Goal: Task Accomplishment & Management: Manage account settings

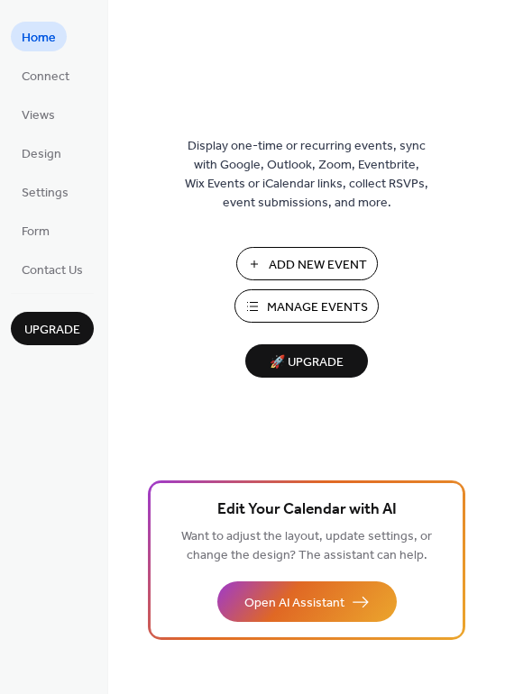
click at [316, 302] on span "Manage Events" at bounding box center [317, 307] width 101 height 19
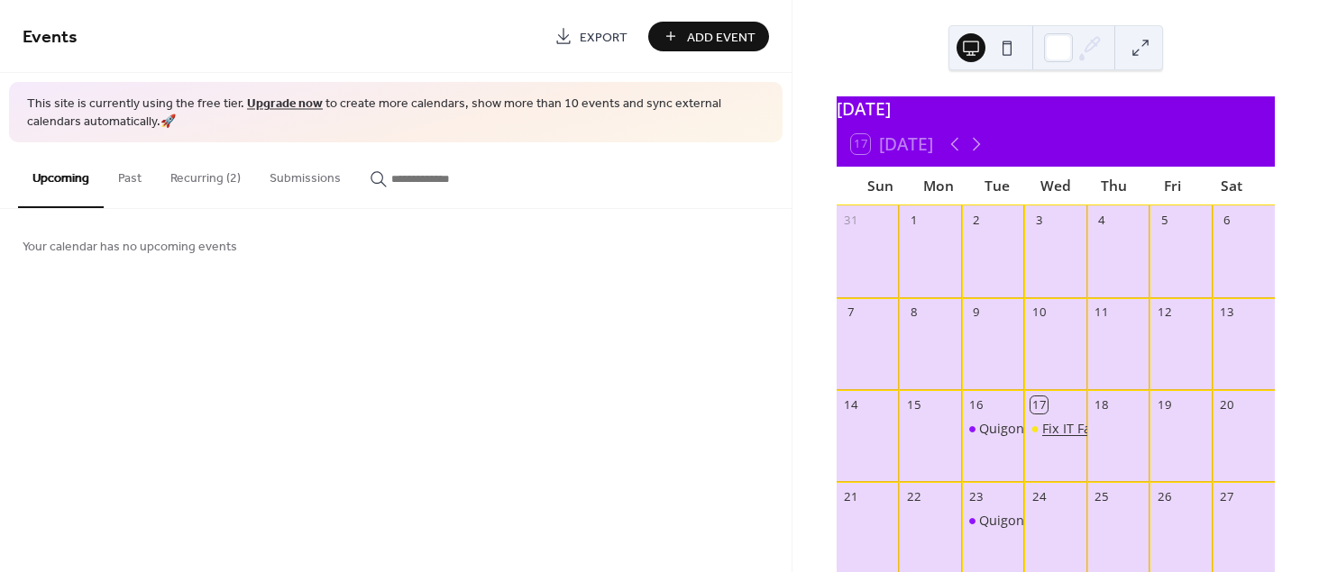
click at [1052, 438] on div "Fix IT Fast" at bounding box center [1071, 429] width 59 height 18
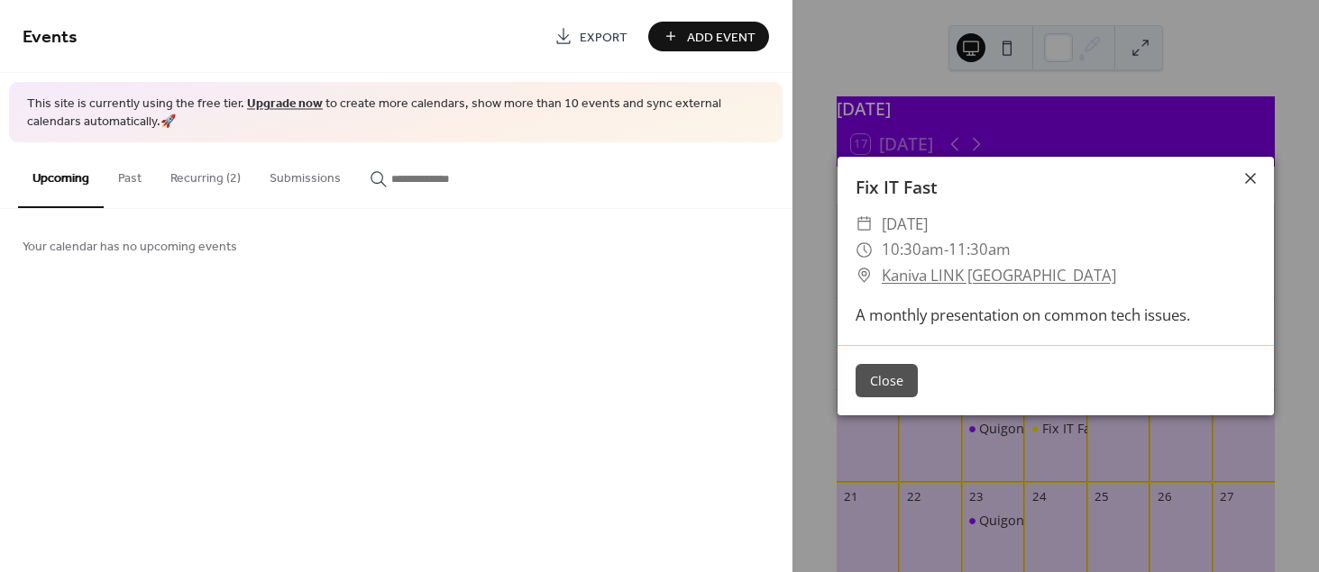
click at [1248, 173] on icon at bounding box center [1250, 179] width 22 height 22
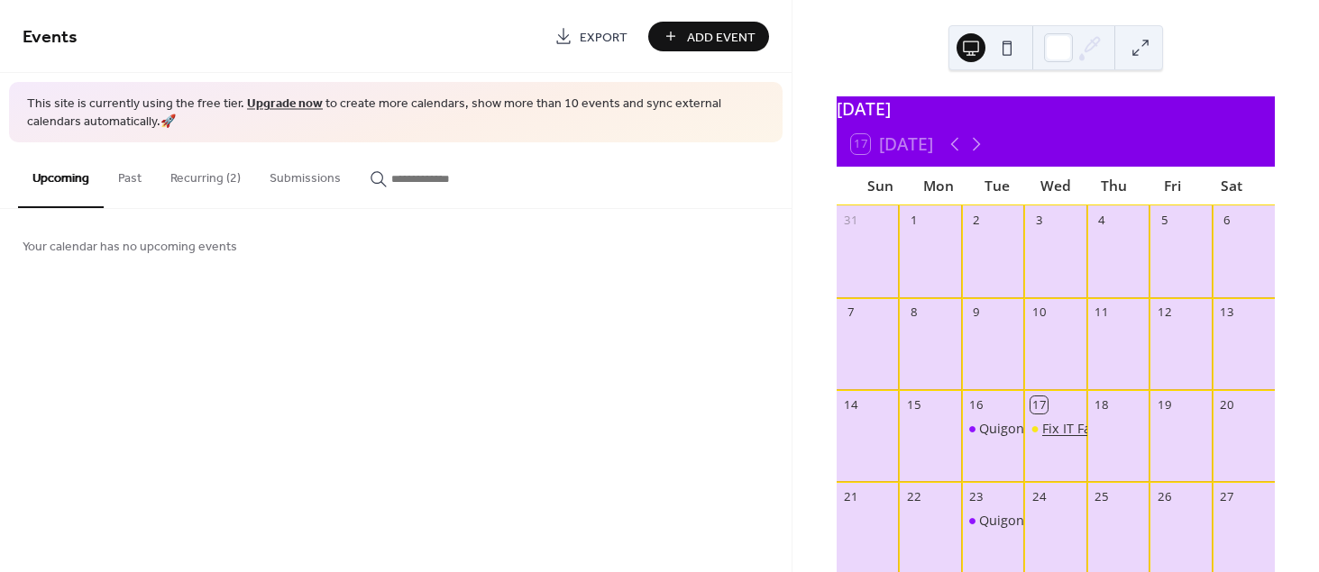
click at [1050, 434] on div "Fix IT Fast" at bounding box center [1071, 429] width 59 height 18
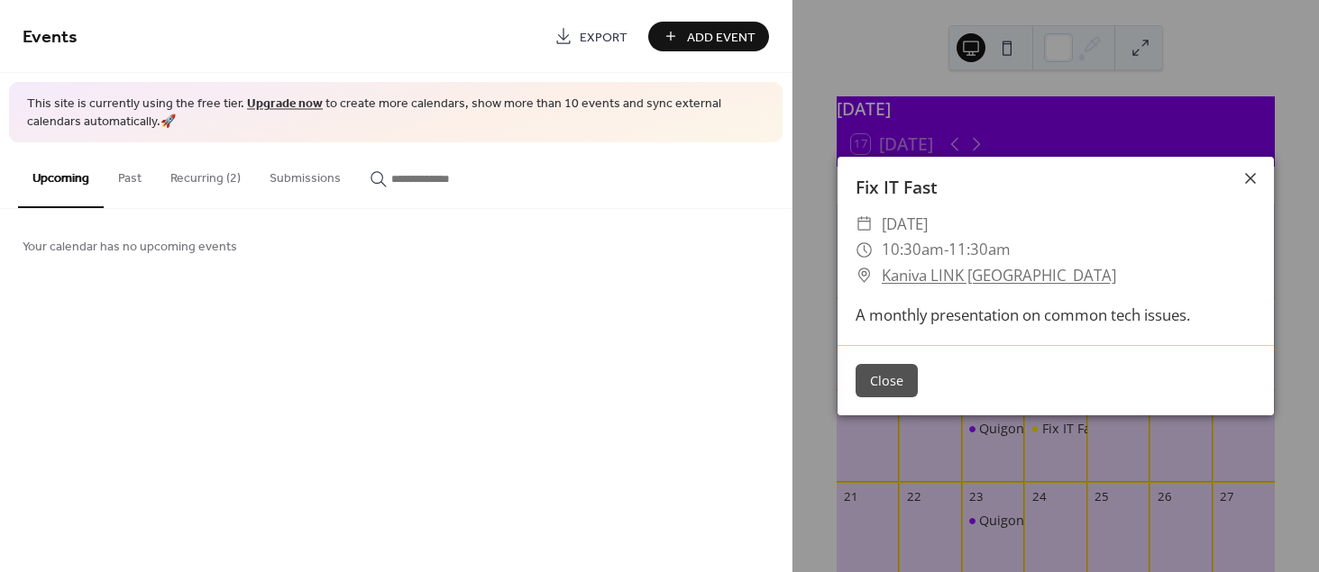
click at [1253, 176] on icon at bounding box center [1250, 178] width 11 height 11
